Goal: Navigation & Orientation: Understand site structure

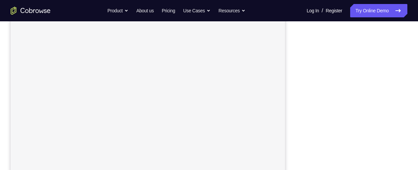
scroll to position [126, 0]
click at [407, 95] on div "Your Support Agent Your Customer Web iOS Android Next Steps We’d be happy to gi…" at bounding box center [209, 114] width 418 height 438
click at [407, 95] on div "Your Support Agent Your Customer Web iOS Android Next Steps We’d be happy to gi…" at bounding box center [209, 101] width 418 height 438
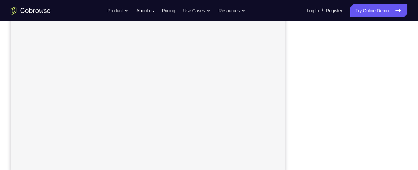
scroll to position [136, 0]
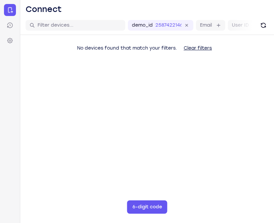
drag, startPoint x: 272, startPoint y: 120, endPoint x: 318, endPoint y: 117, distance: 46.9
click at [274, 117] on html "Skip to main content Connect Sessions Settings Open main menu Connect demo_id 2…" at bounding box center [137, 111] width 274 height 223
